Goal: Task Accomplishment & Management: Manage account settings

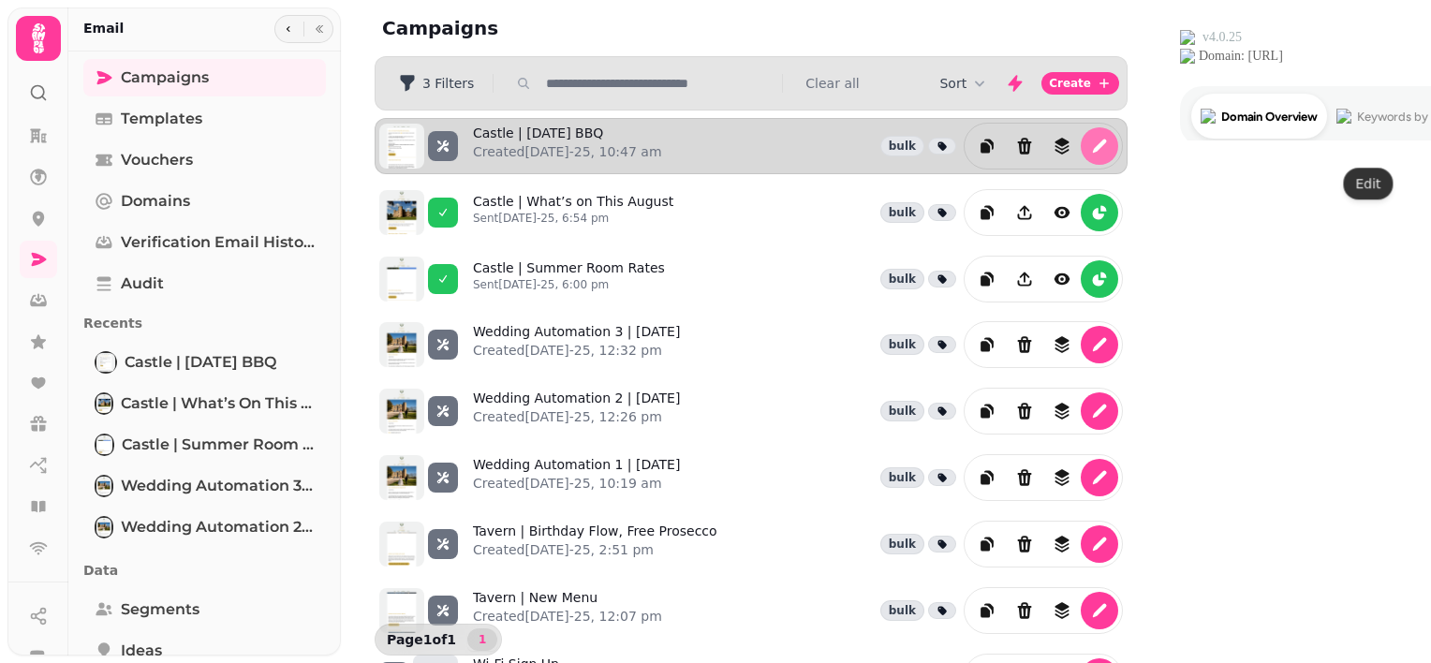
click at [1107, 143] on icon "edit" at bounding box center [1100, 147] width 14 height 14
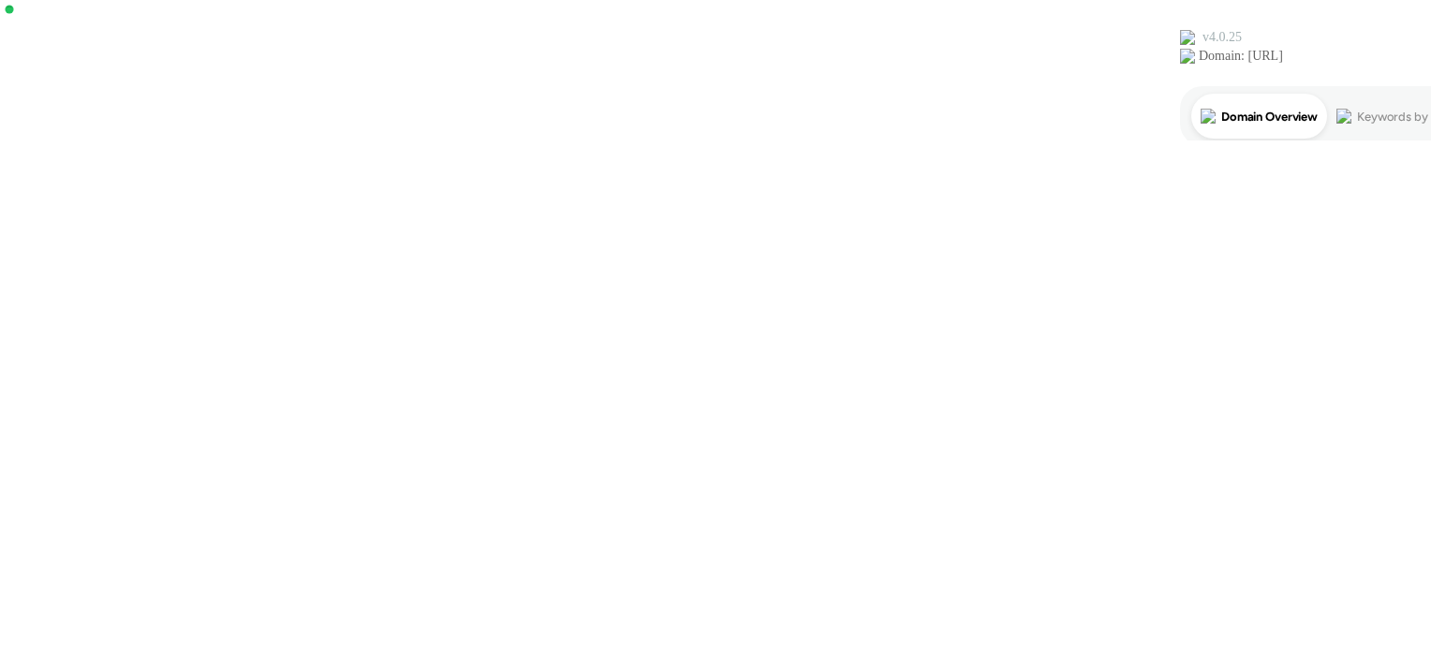
select select "**********"
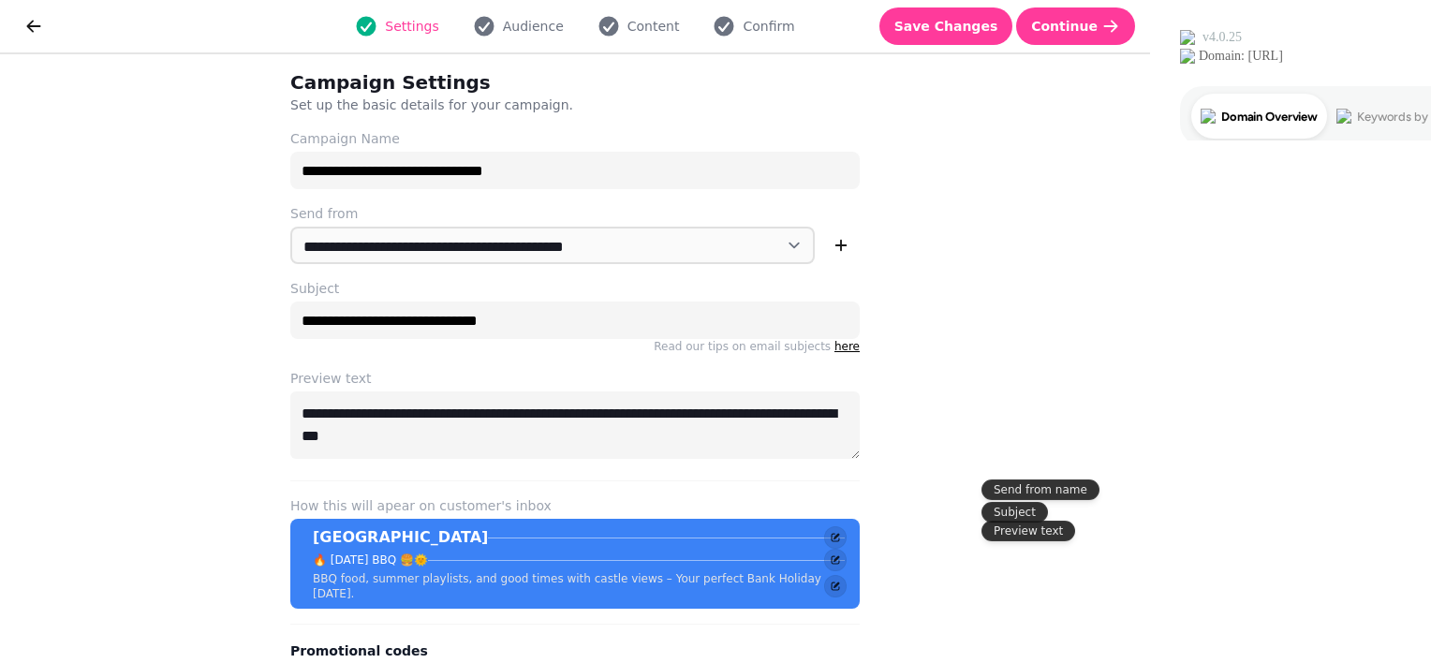
scroll to position [46, 0]
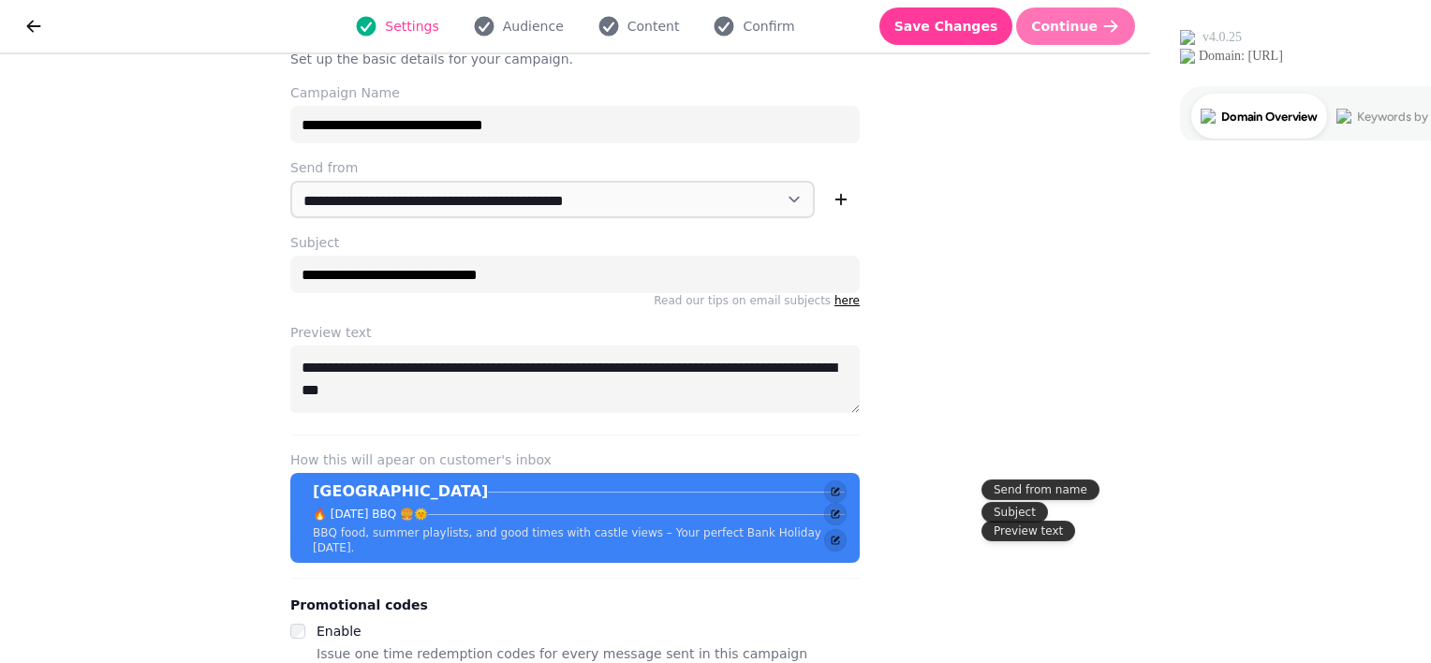
click at [1097, 29] on span "Continue" at bounding box center [1064, 26] width 66 height 13
select select "**********"
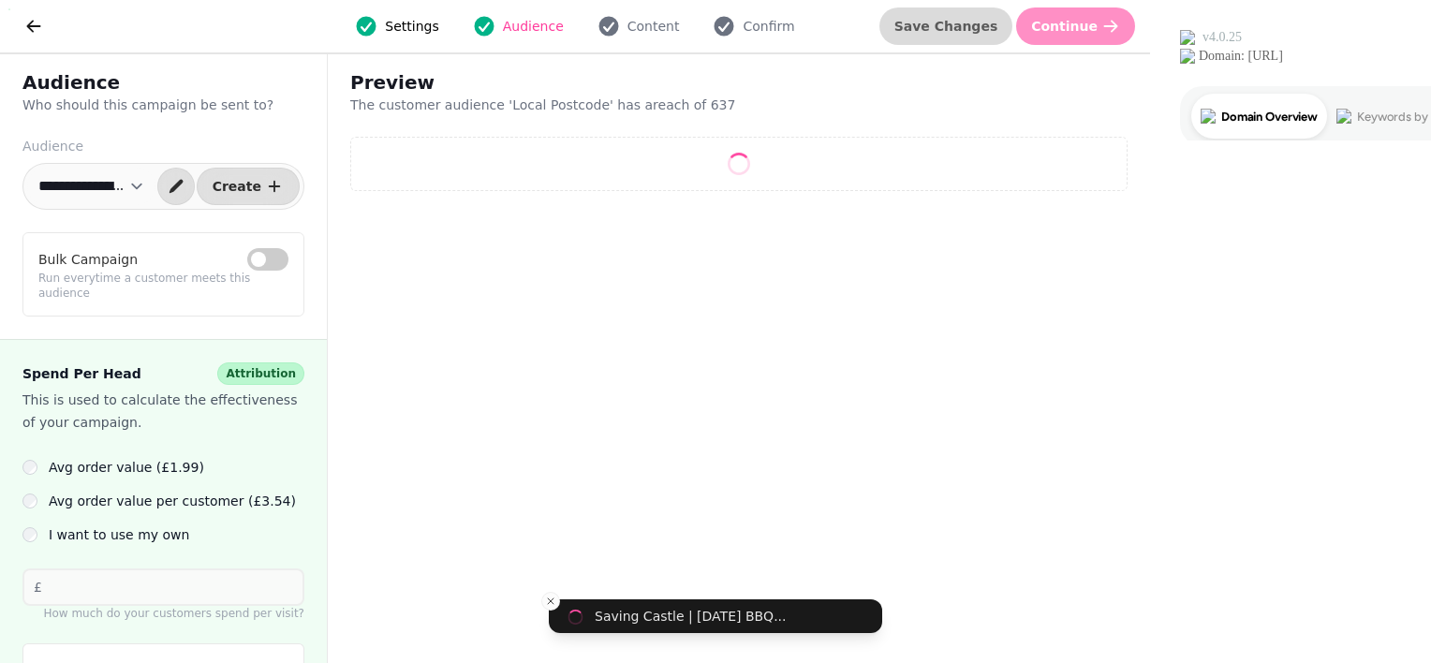
select select "**"
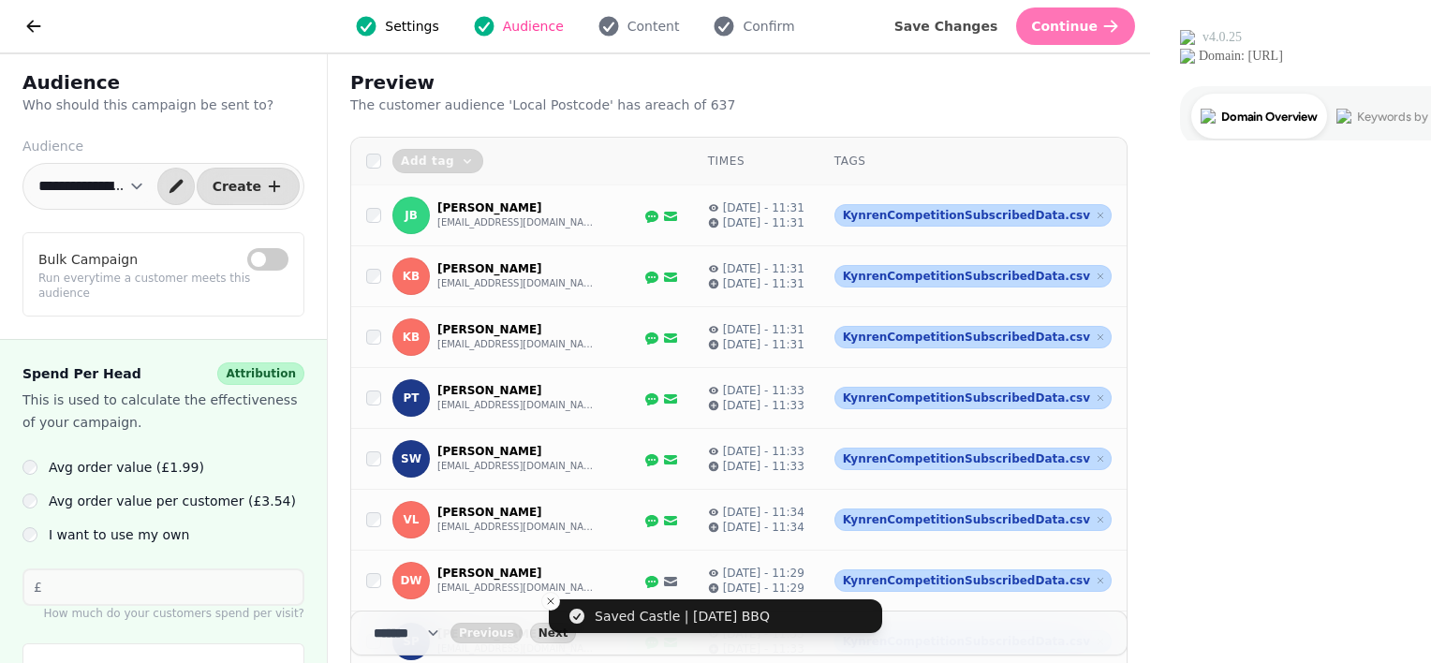
click at [1097, 20] on span "Continue" at bounding box center [1064, 26] width 66 height 13
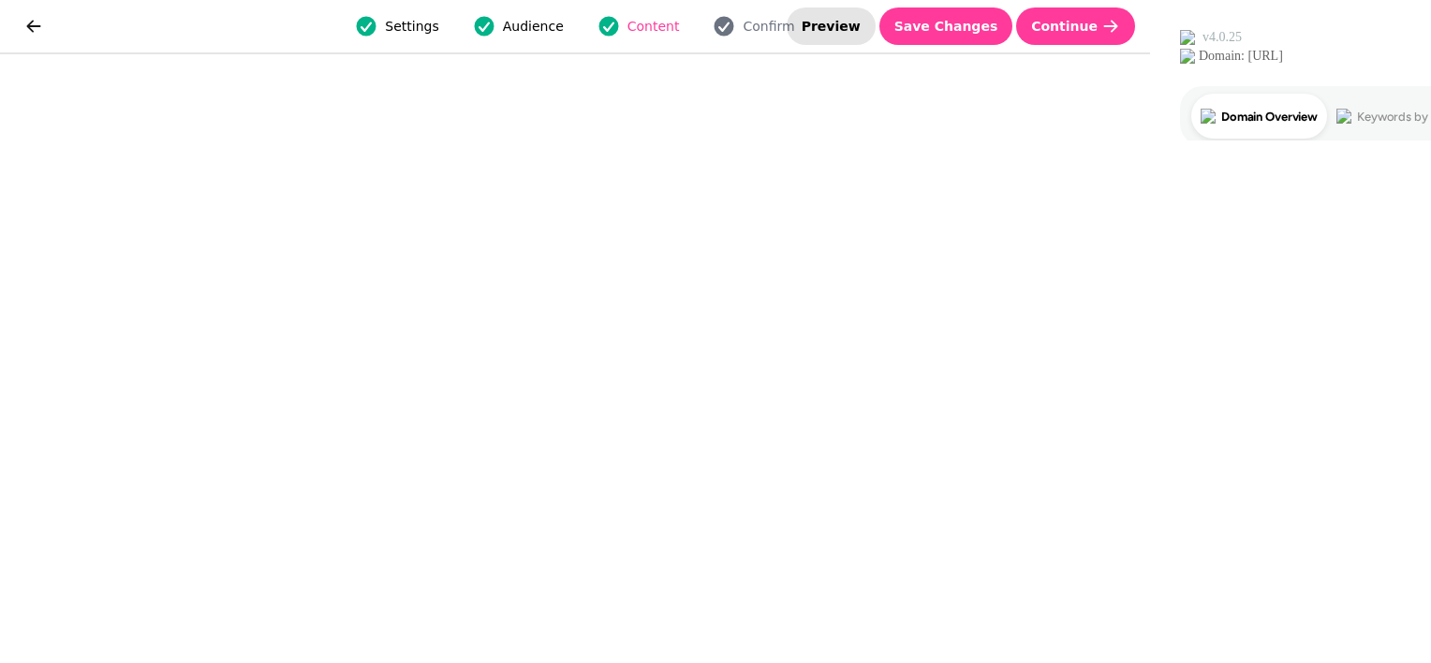
click at [876, 12] on button "Preview" at bounding box center [831, 25] width 89 height 37
select select "**********"
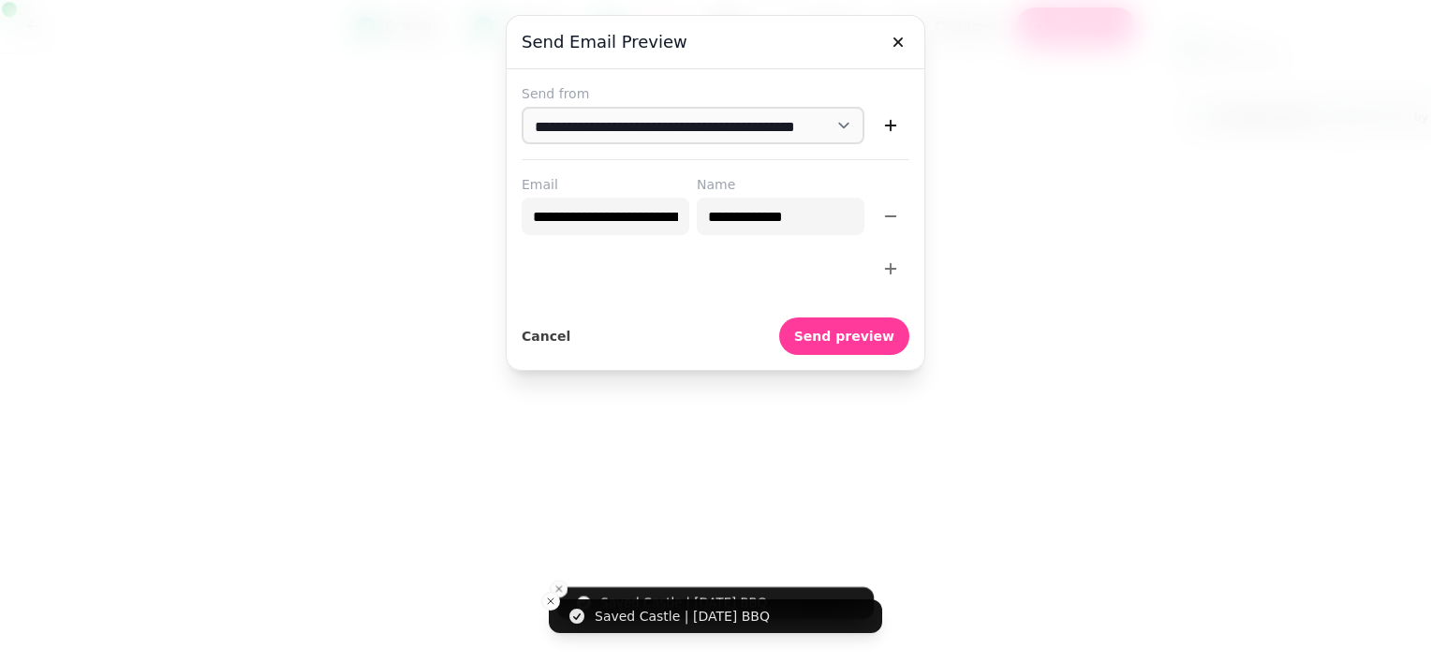
click at [887, 270] on icon "button" at bounding box center [890, 268] width 19 height 19
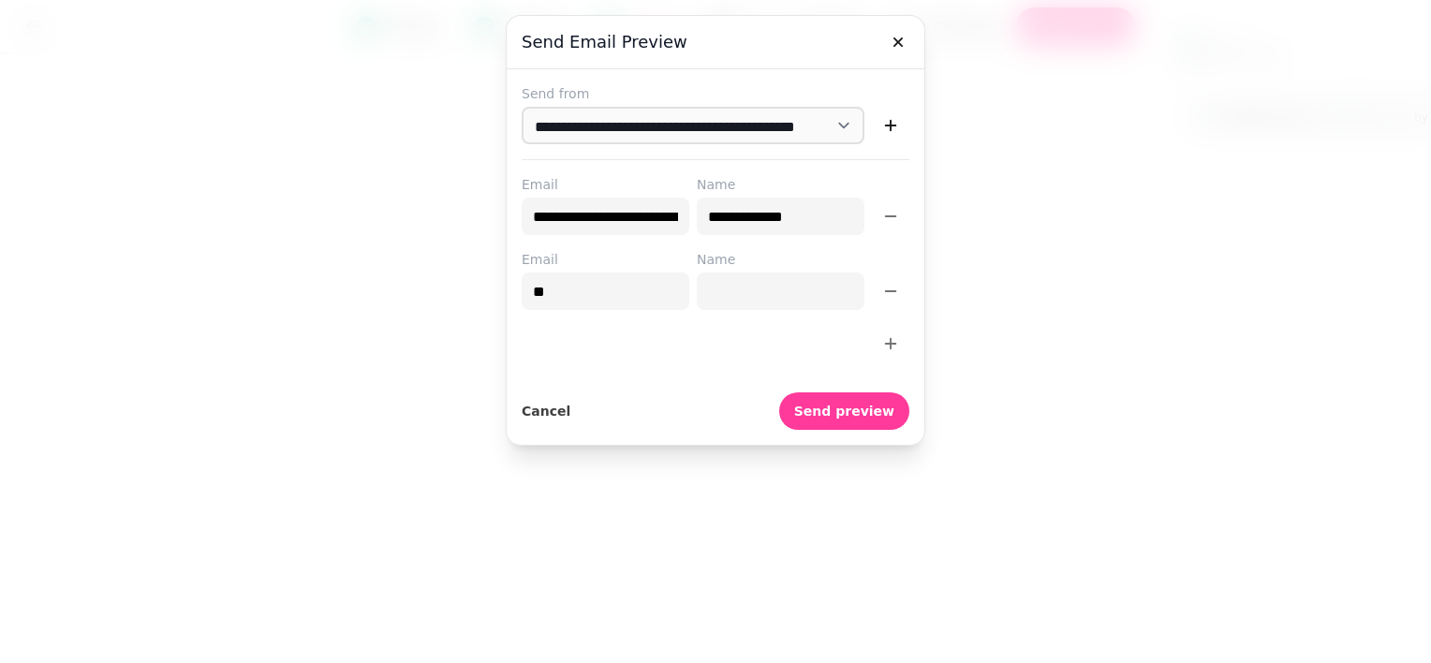
type input "*"
click at [861, 422] on button "Send preview" at bounding box center [844, 410] width 130 height 37
click at [893, 293] on icon "button" at bounding box center [890, 291] width 19 height 19
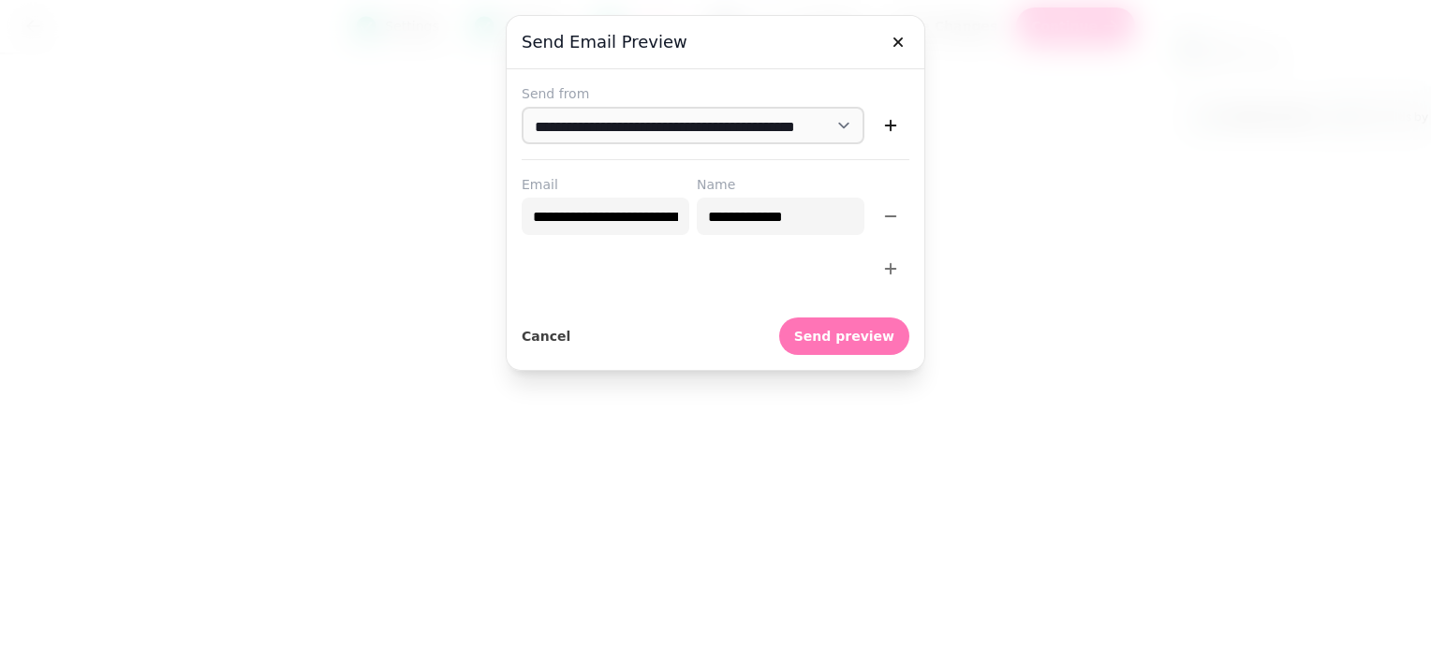
click at [865, 338] on span "Send preview" at bounding box center [844, 336] width 100 height 13
click at [904, 28] on button "button" at bounding box center [897, 41] width 37 height 37
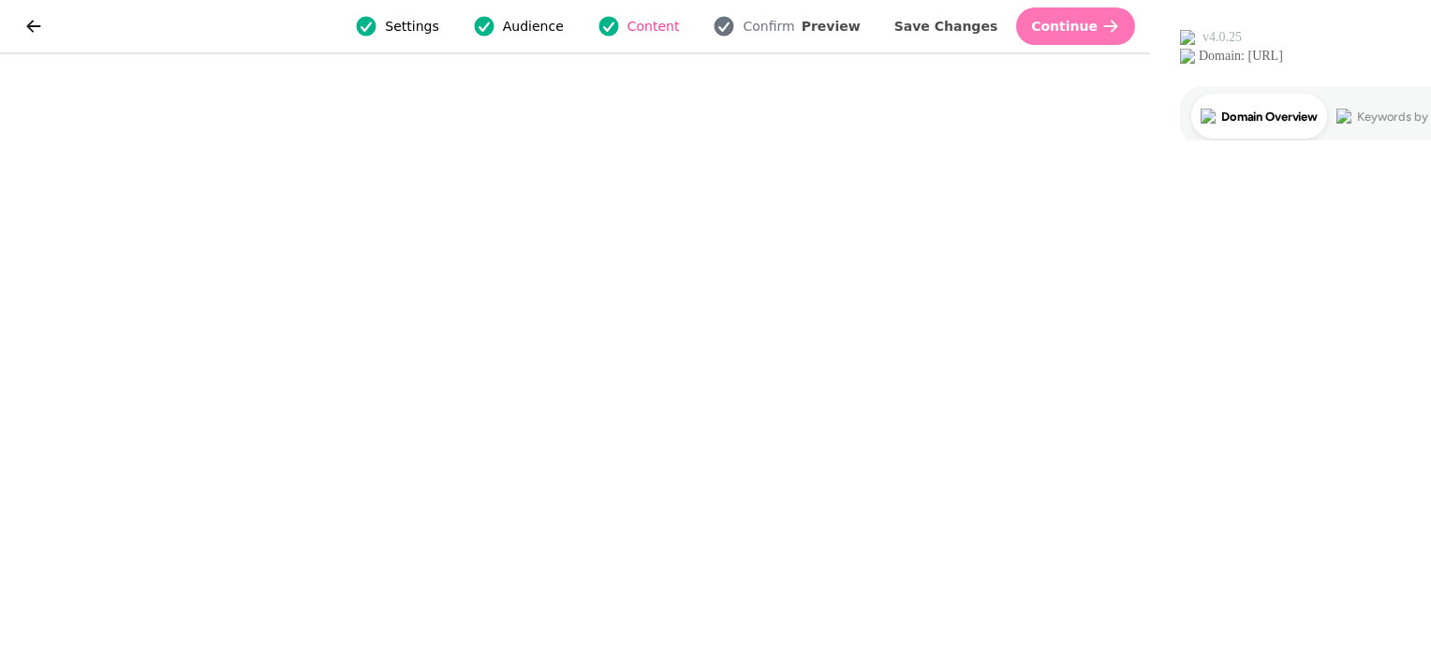
click at [1097, 22] on span "Continue" at bounding box center [1064, 26] width 66 height 13
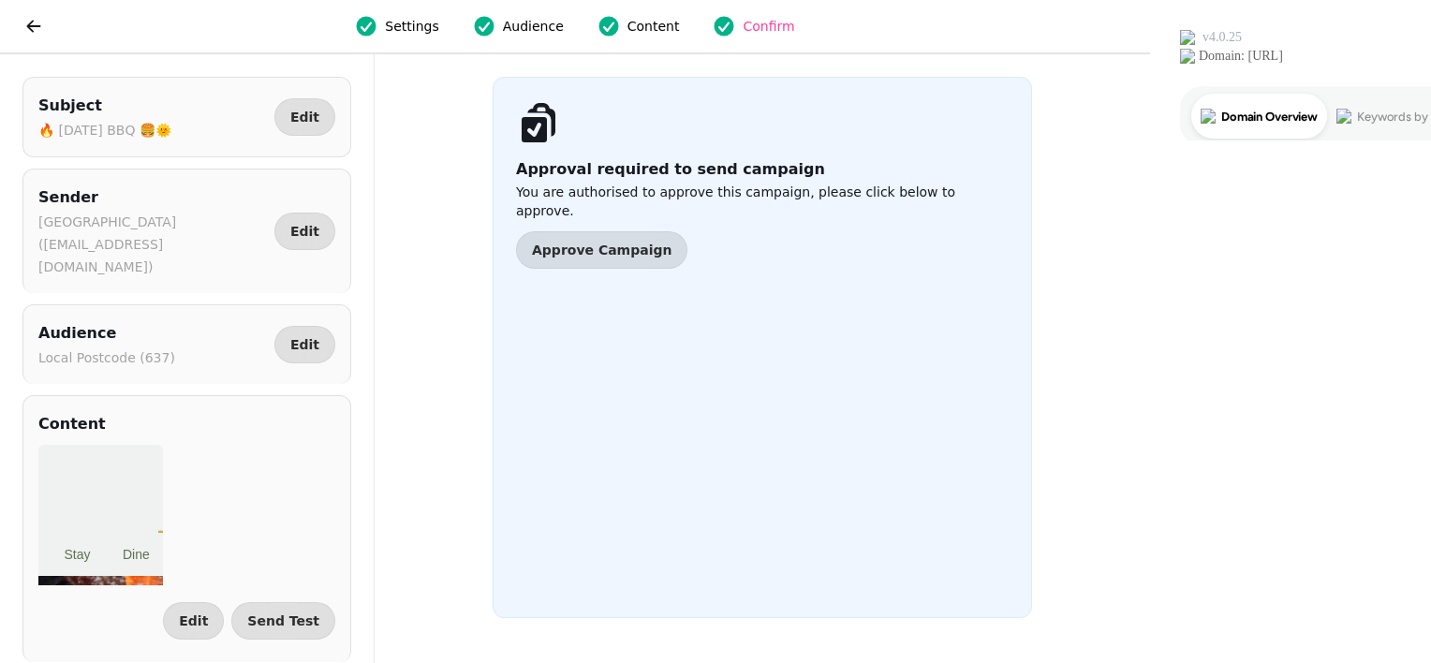
click at [708, 251] on div "Approval required to send campaign You are authorised to approve this campaign,…" at bounding box center [762, 347] width 539 height 541
click at [671, 243] on span "Approve Campaign" at bounding box center [602, 249] width 140 height 13
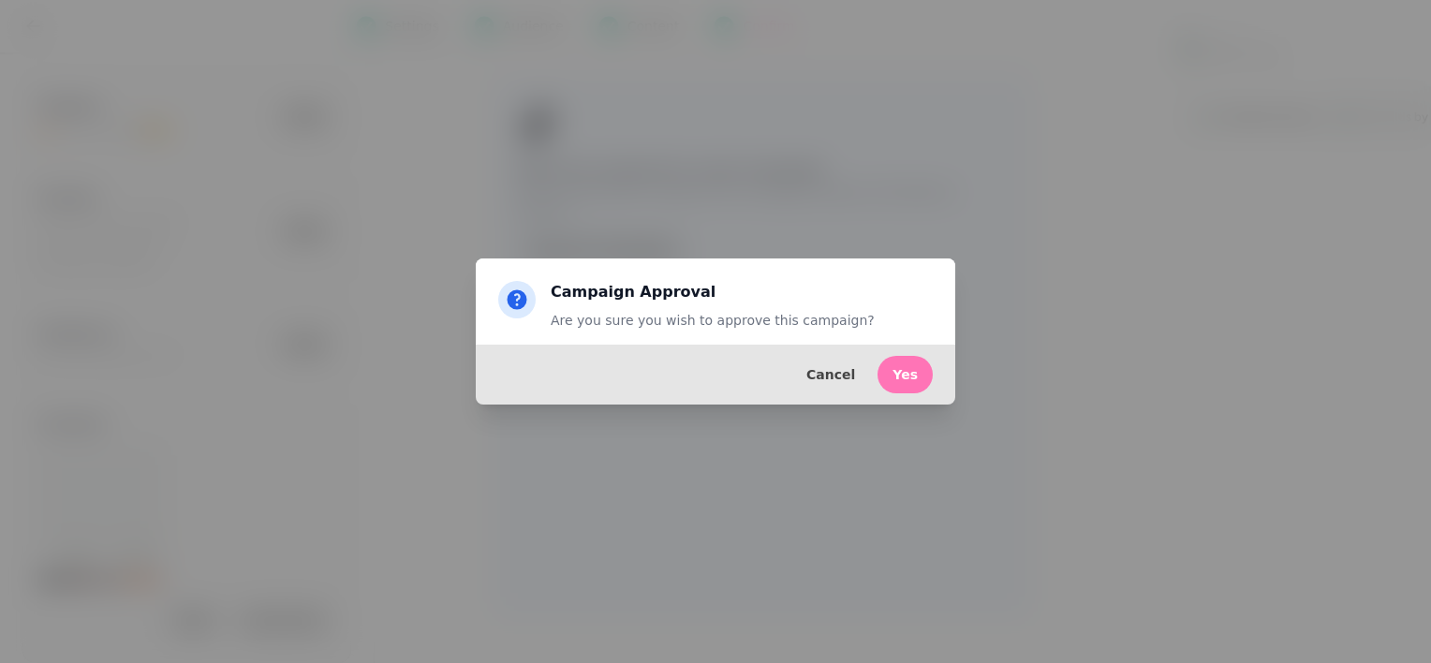
click at [910, 379] on span "Yes" at bounding box center [904, 374] width 25 height 13
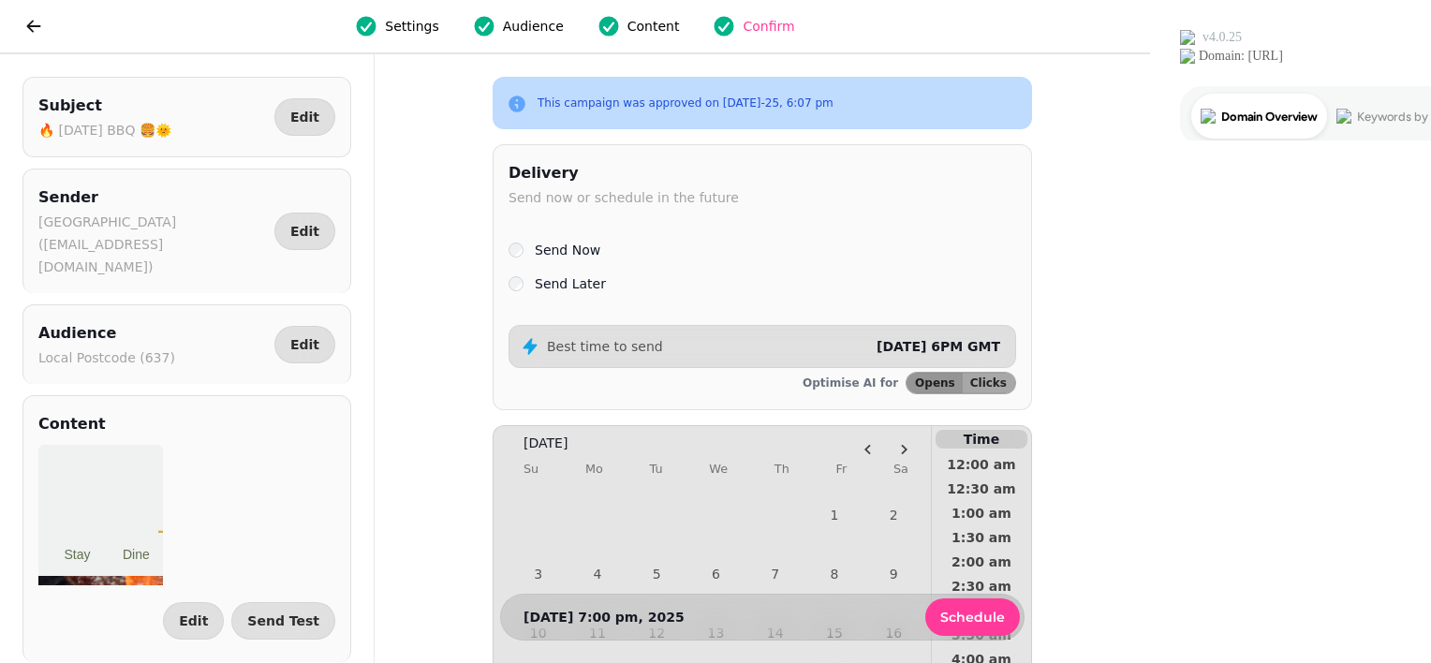
click at [1000, 348] on span "[DATE] 6PM GMT" at bounding box center [938, 346] width 124 height 15
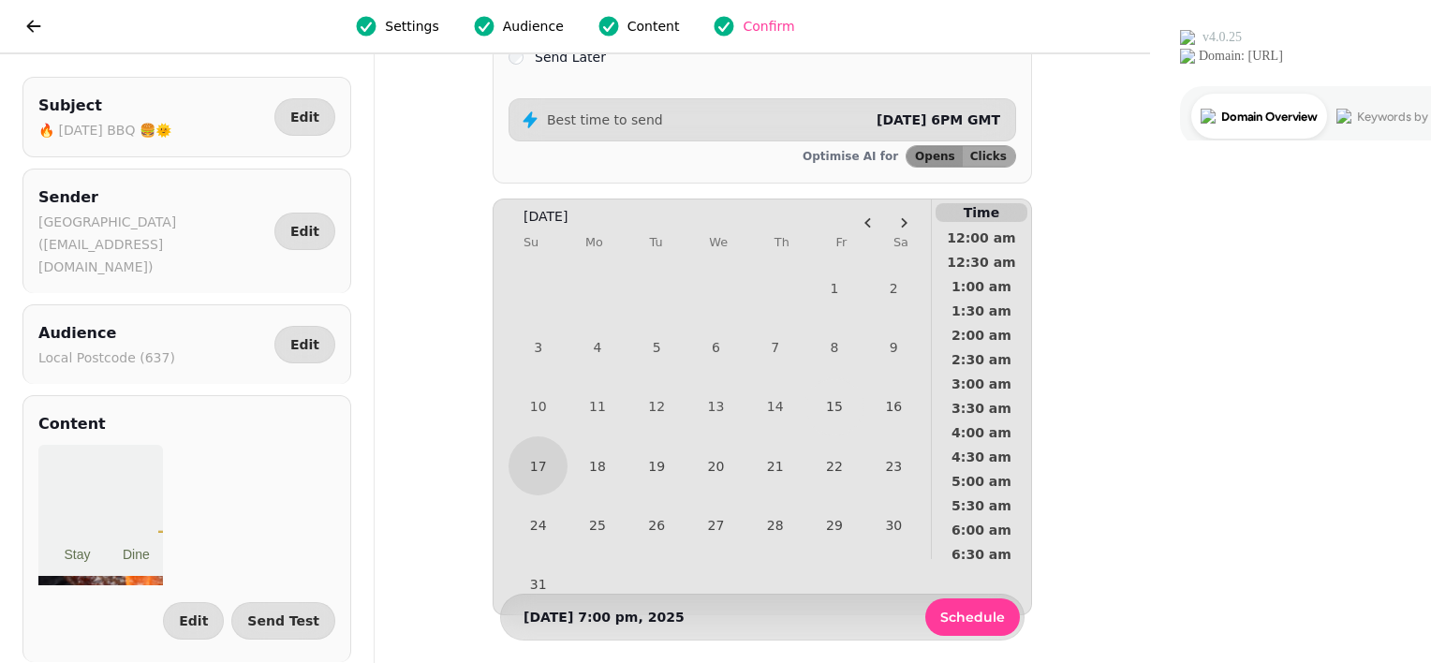
scroll to position [236, 0]
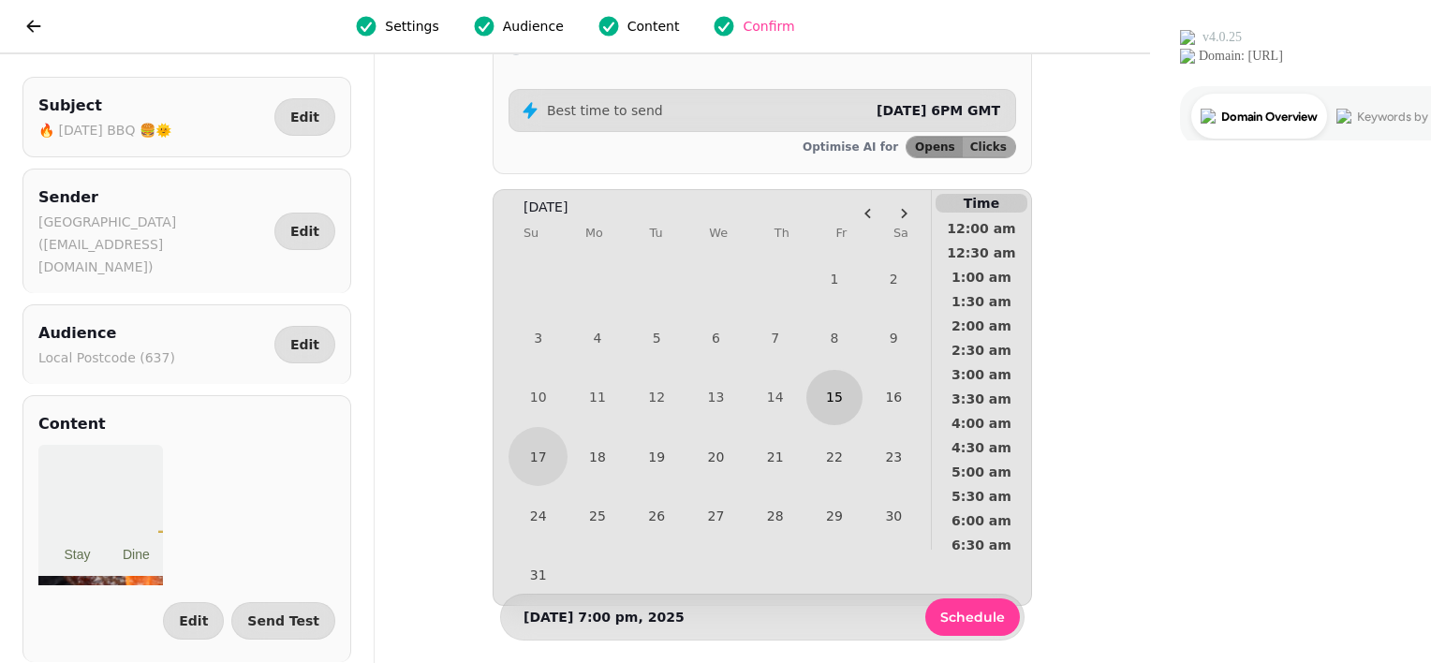
click at [861, 404] on button "15" at bounding box center [833, 397] width 55 height 55
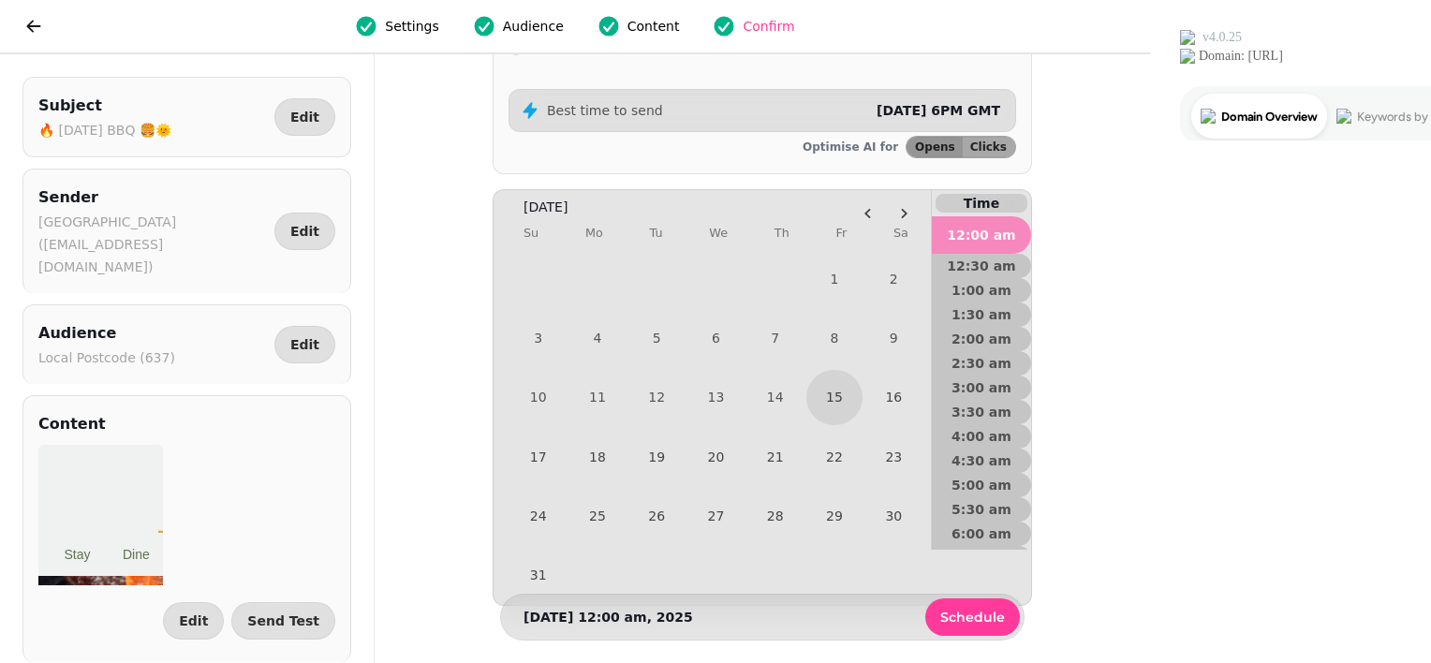
scroll to position [848, 0]
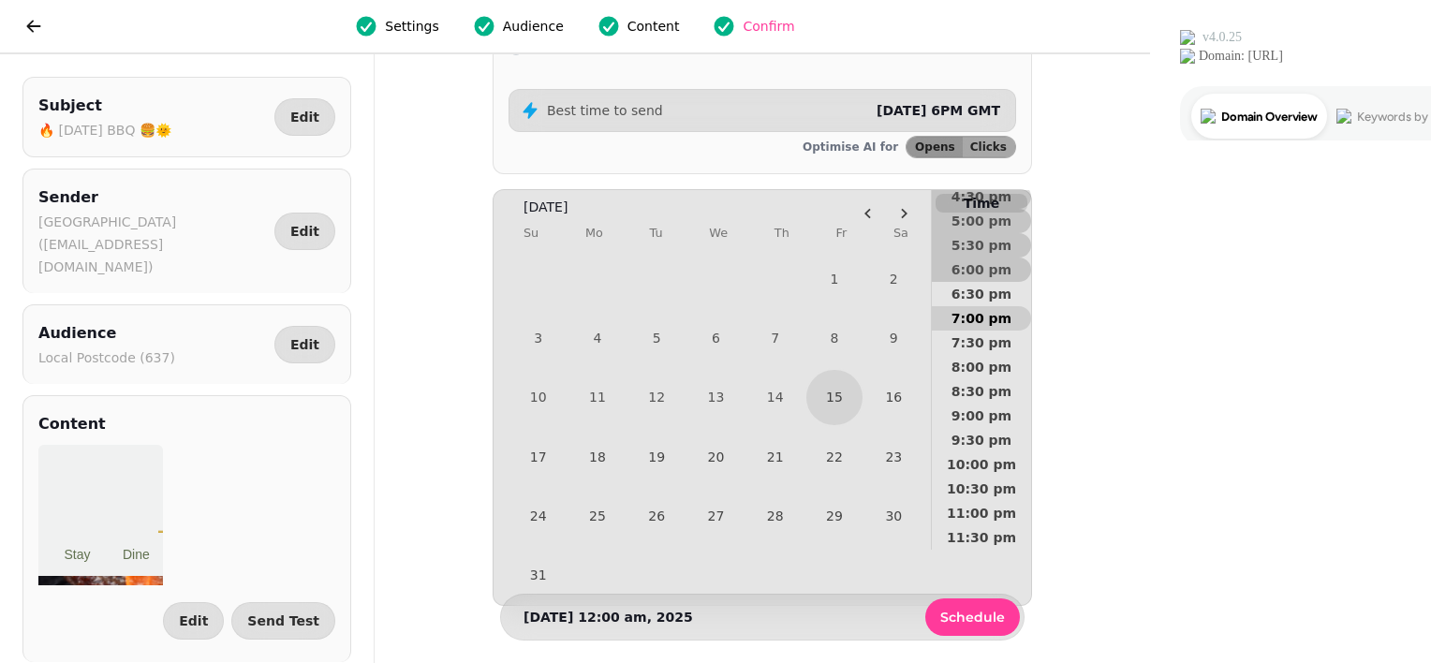
click at [1016, 316] on span "7:00 pm" at bounding box center [981, 318] width 69 height 13
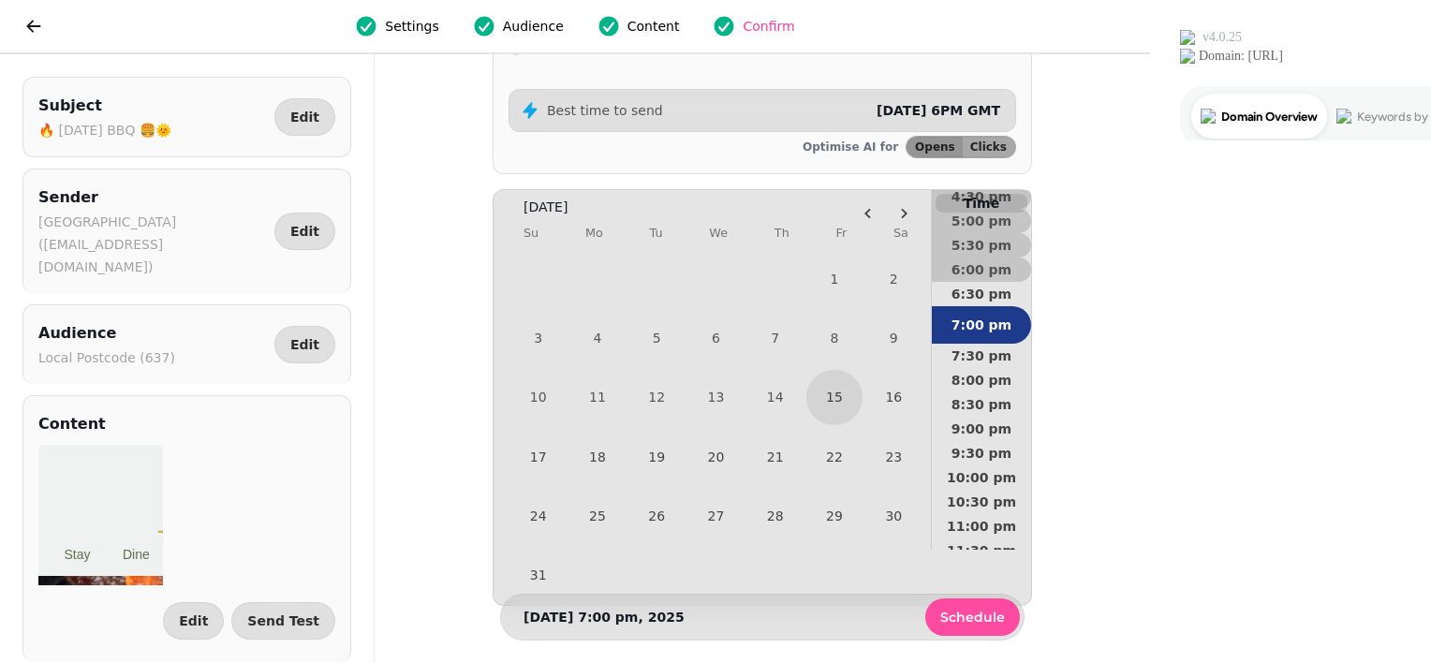
click at [1005, 620] on span "Schedule" at bounding box center [972, 617] width 65 height 13
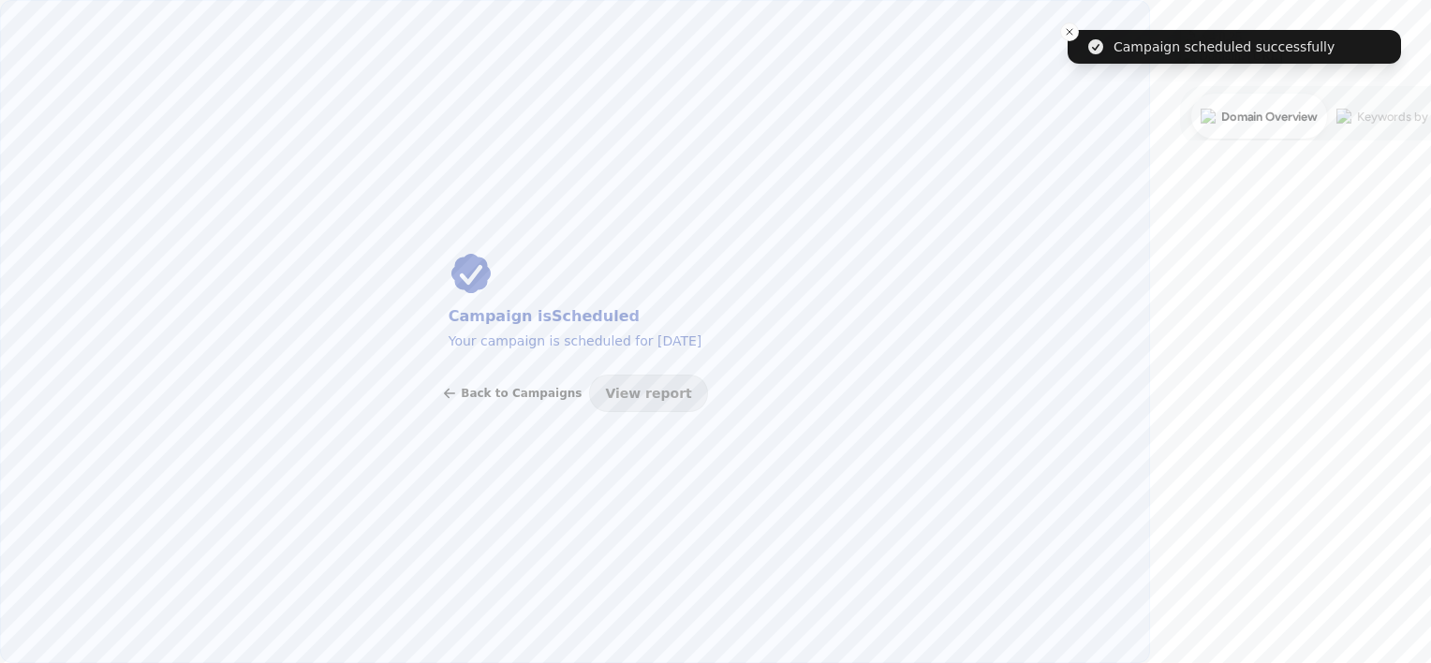
click at [582, 396] on span "Back to Campaigns" at bounding box center [521, 393] width 121 height 11
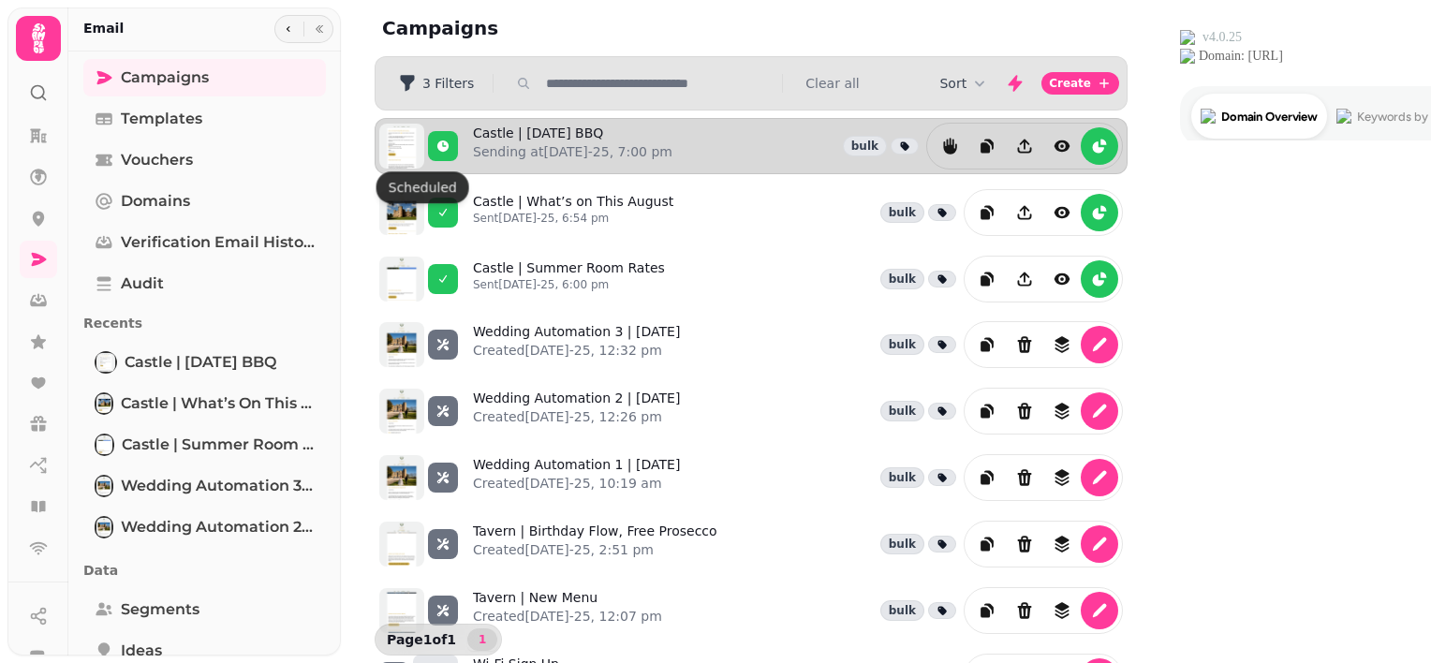
click at [412, 145] on img at bounding box center [401, 146] width 45 height 45
click at [1071, 144] on icon "view" at bounding box center [1062, 146] width 19 height 19
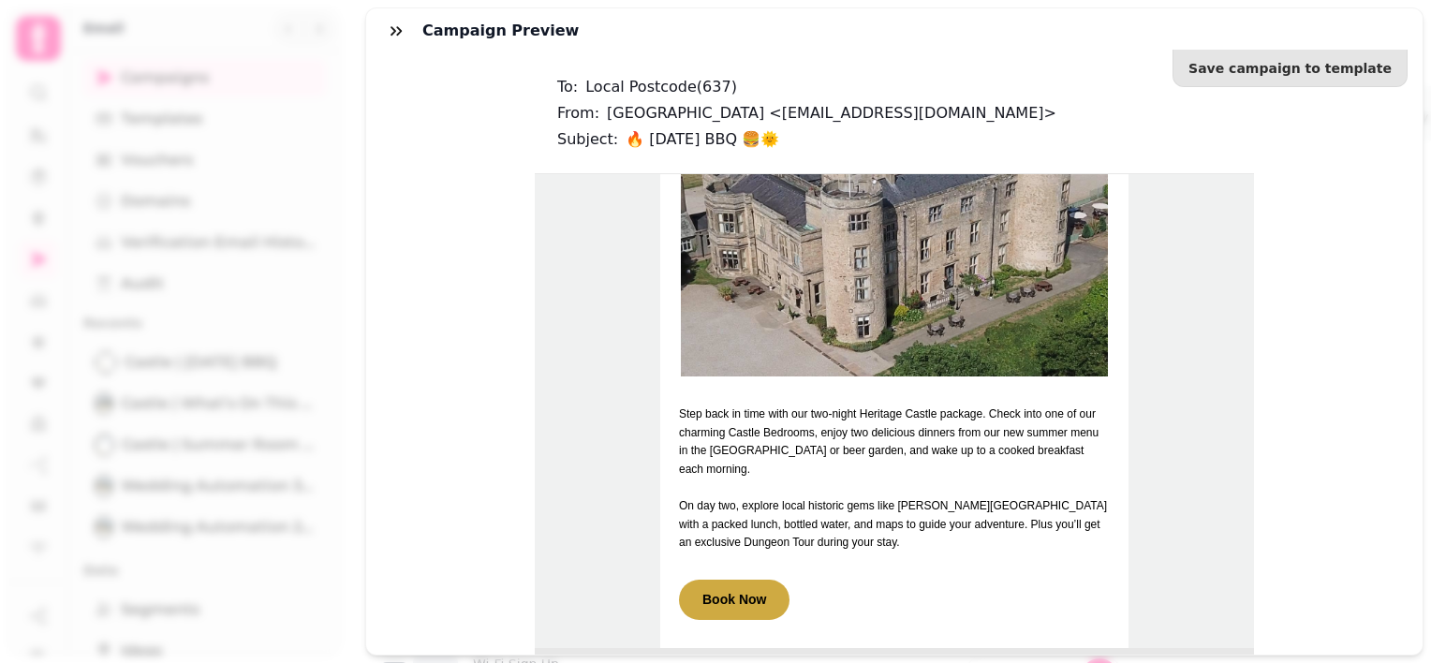
scroll to position [1910, 0]
